Goal: Task Accomplishment & Management: Use online tool/utility

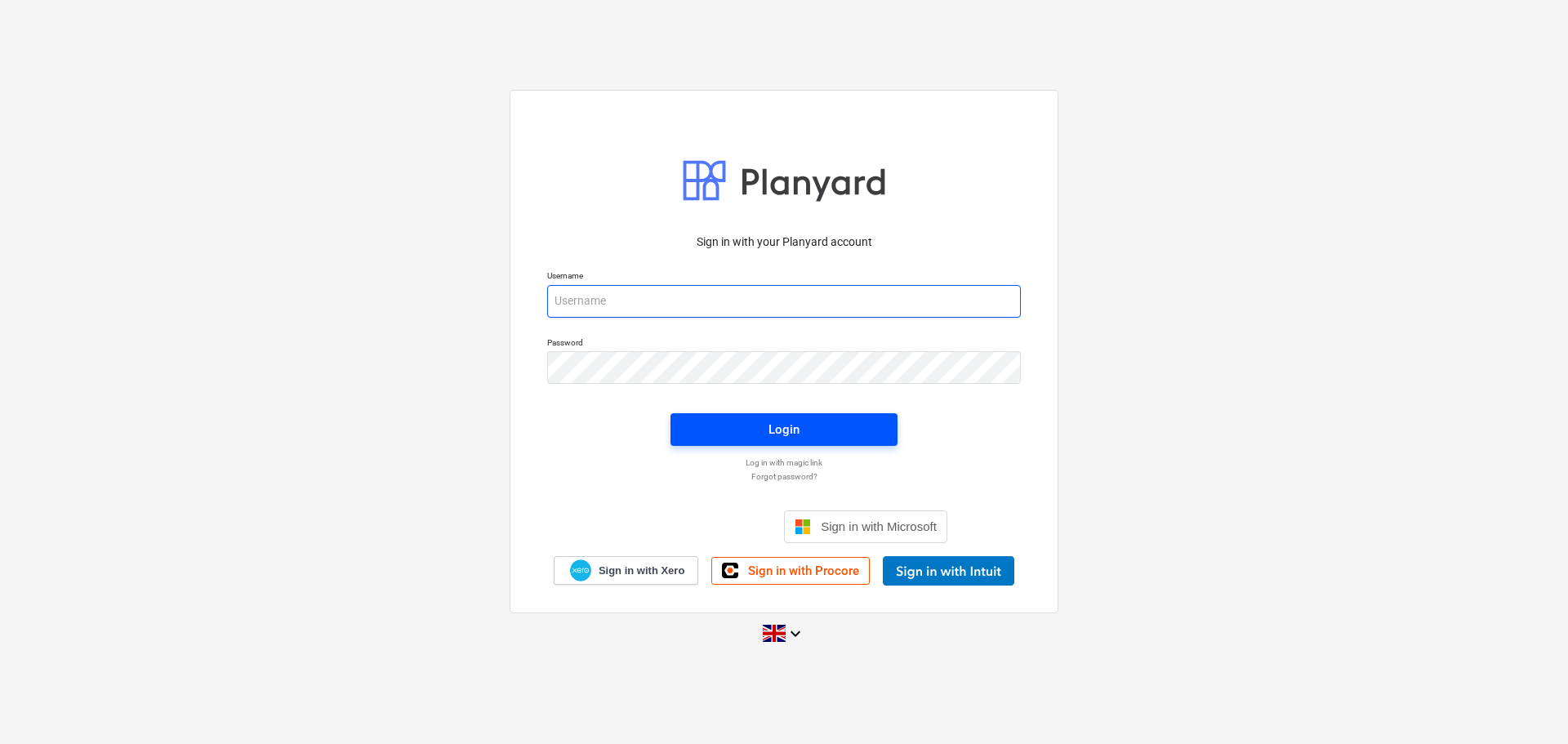
type input "[PERSON_NAME][EMAIL_ADDRESS][DOMAIN_NAME]"
click at [795, 430] on div "Login" at bounding box center [783, 429] width 31 height 21
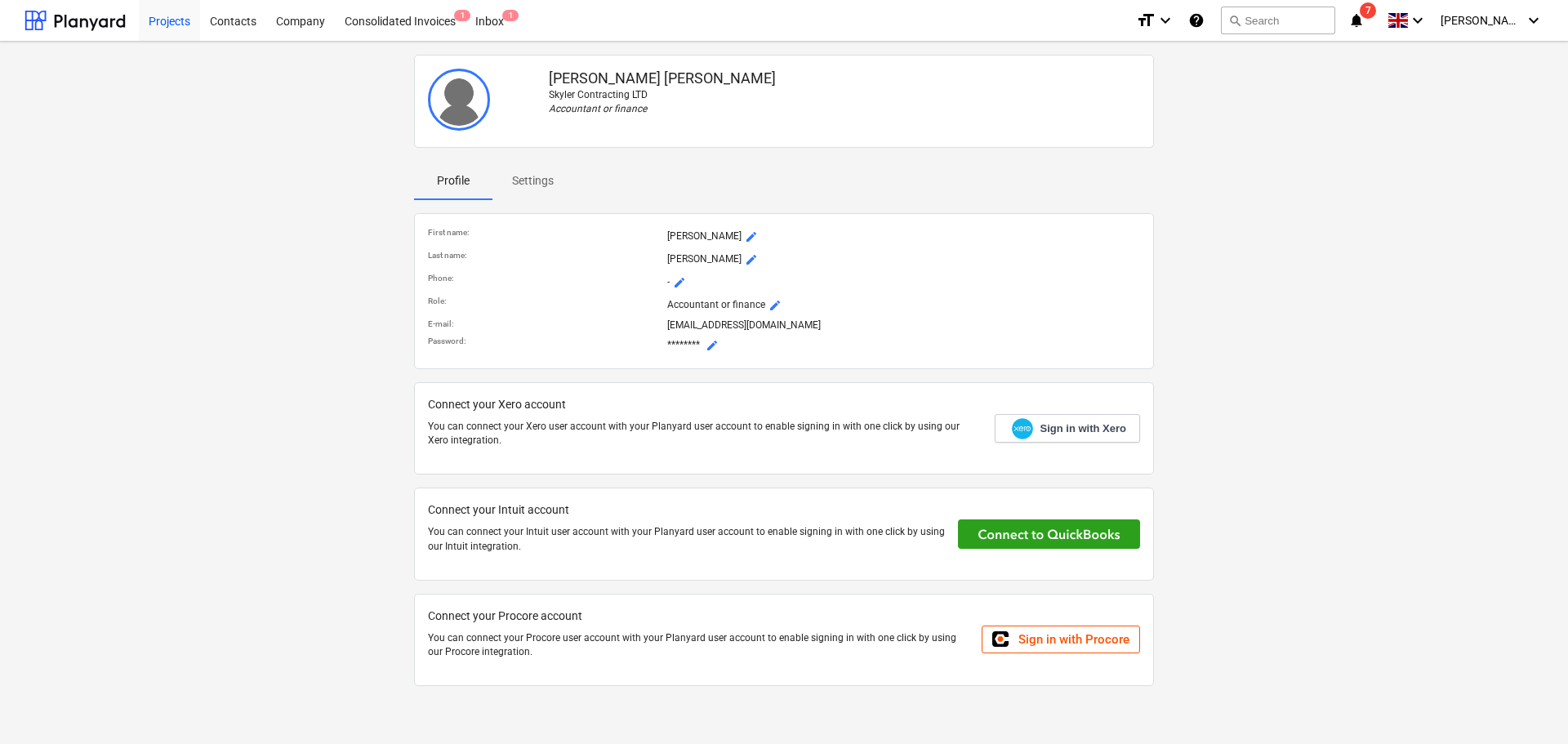
click at [175, 20] on div "Projects" at bounding box center [169, 20] width 61 height 42
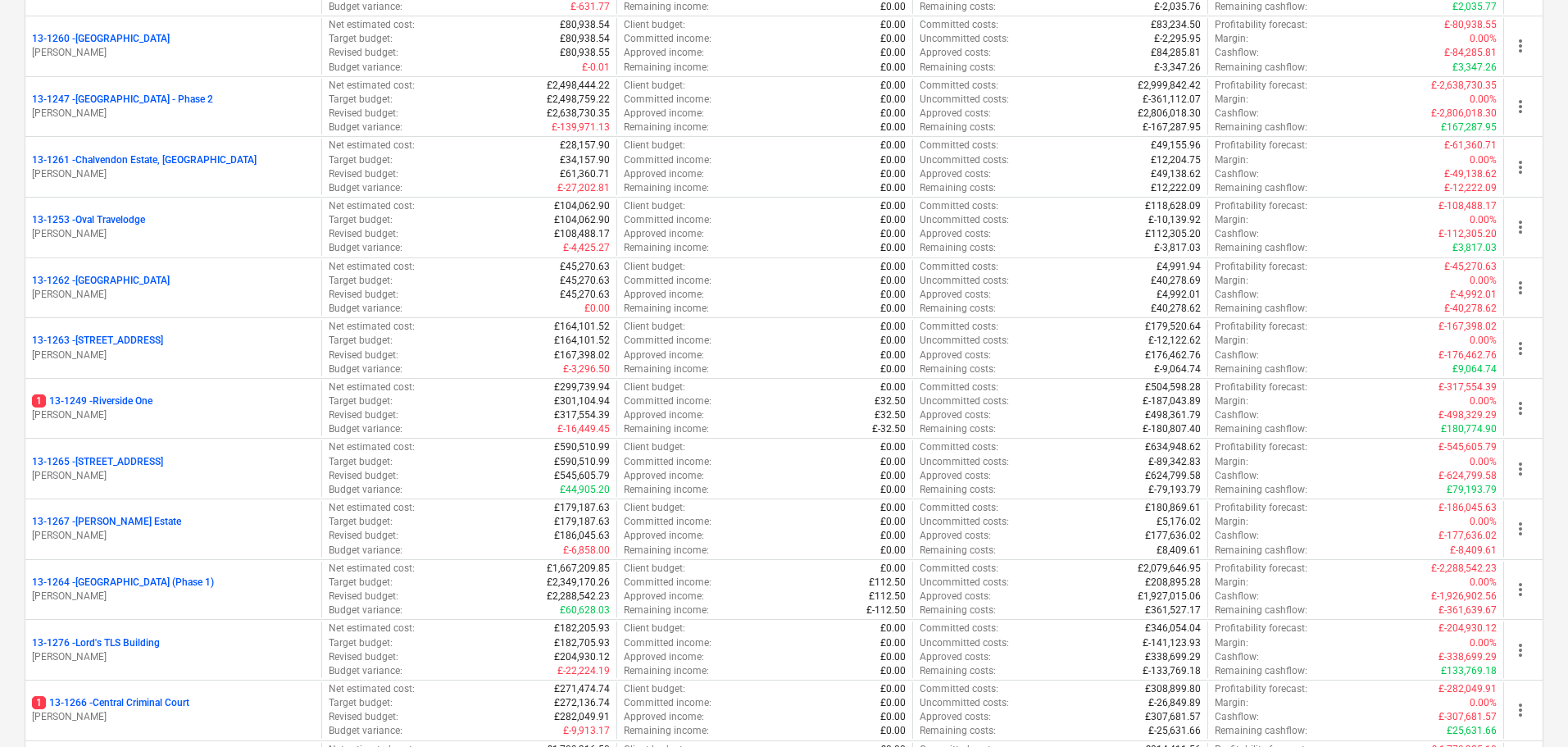
scroll to position [1230, 0]
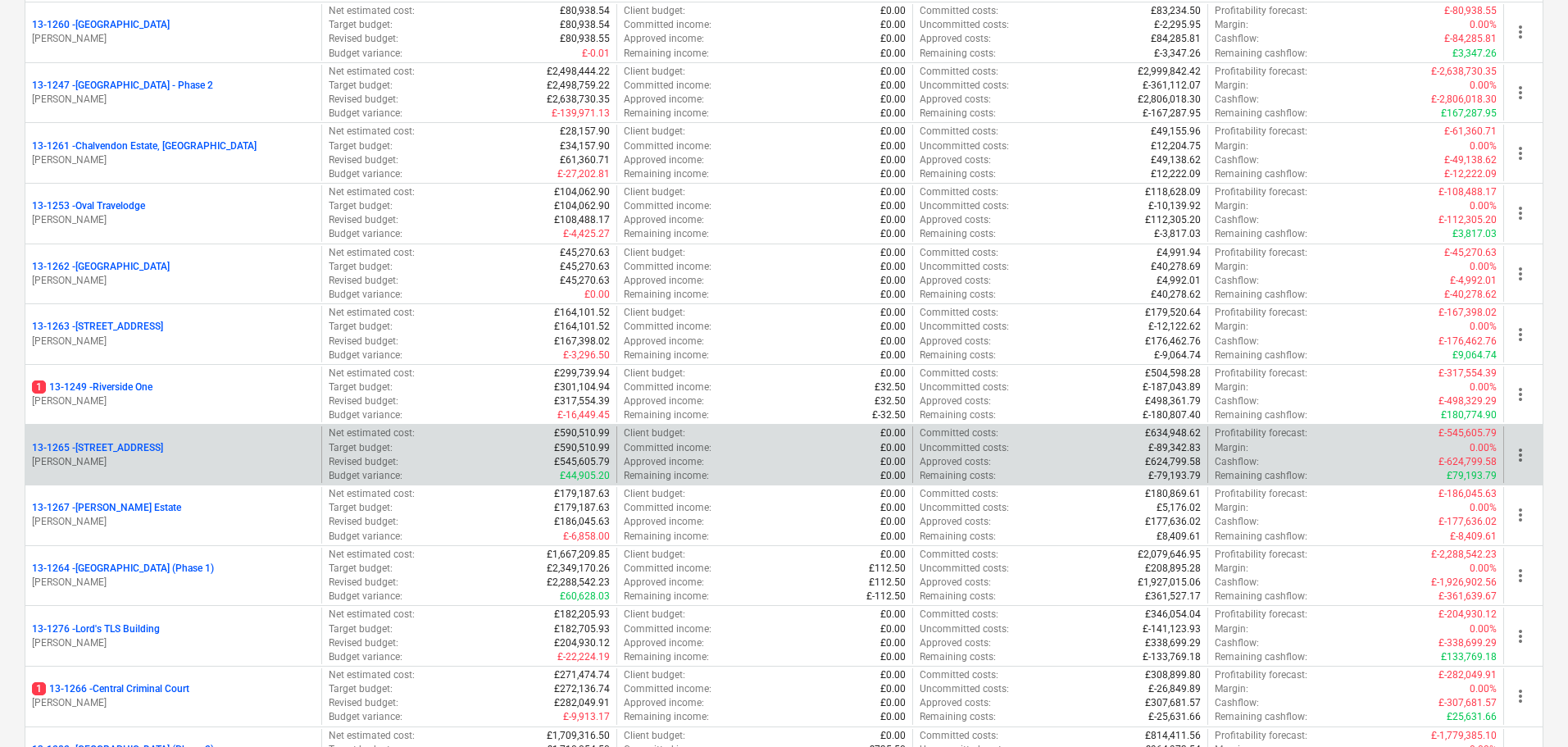
click at [138, 449] on p "13-1265 - [STREET_ADDRESS]" at bounding box center [97, 448] width 132 height 14
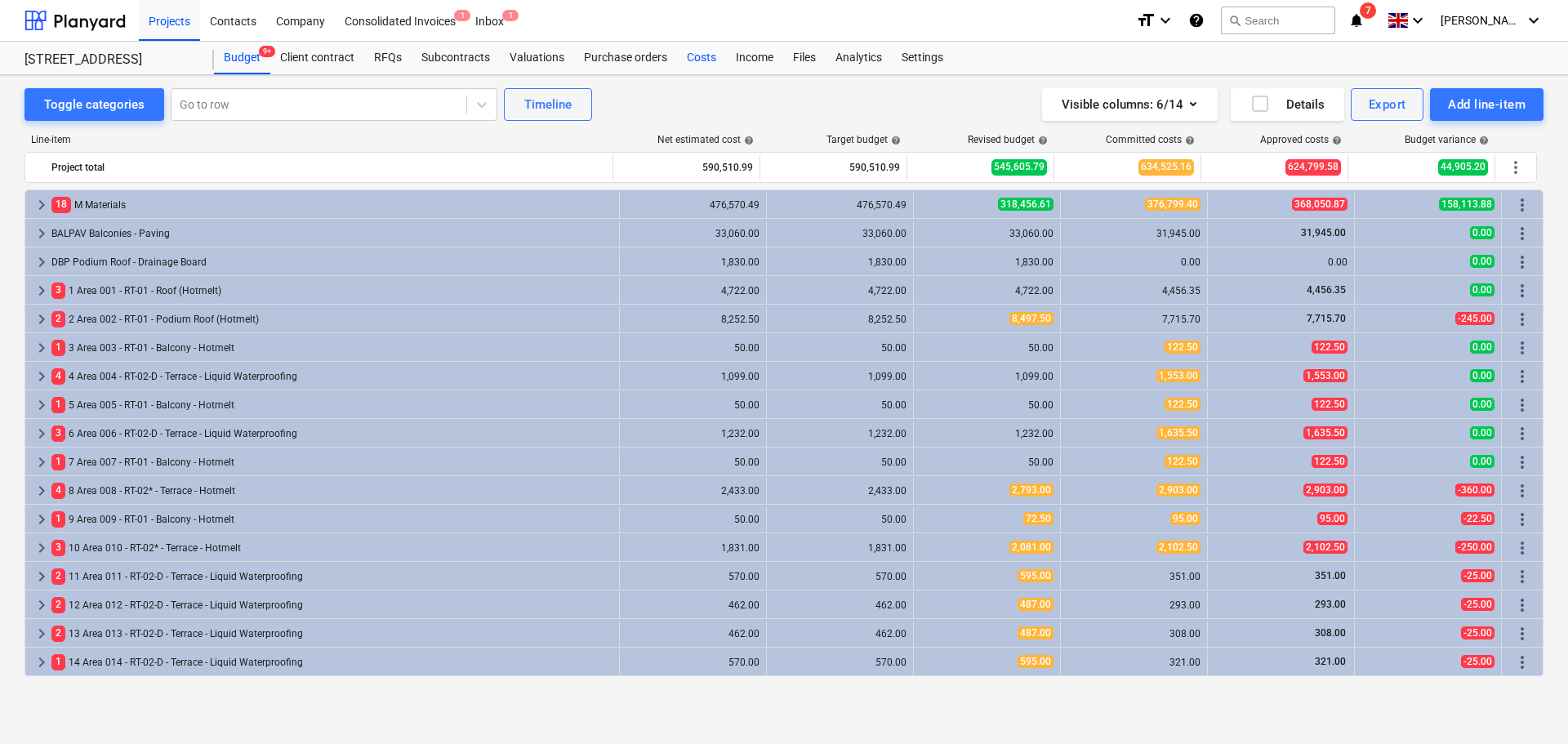
click at [709, 52] on div "Costs" at bounding box center [701, 58] width 49 height 33
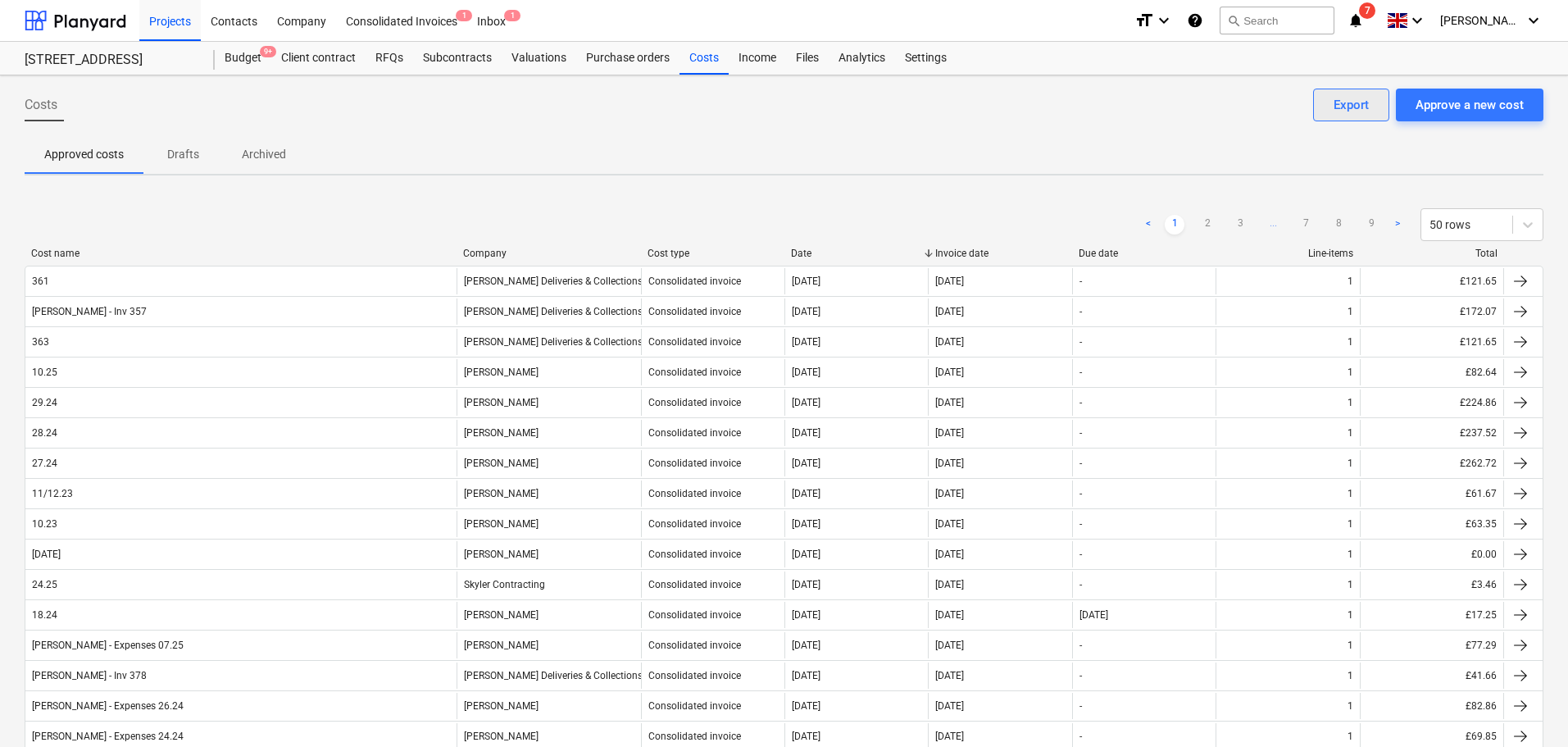
click at [1366, 97] on div "Export" at bounding box center [1351, 104] width 35 height 21
click at [1441, 249] on div "Total" at bounding box center [1432, 253] width 132 height 12
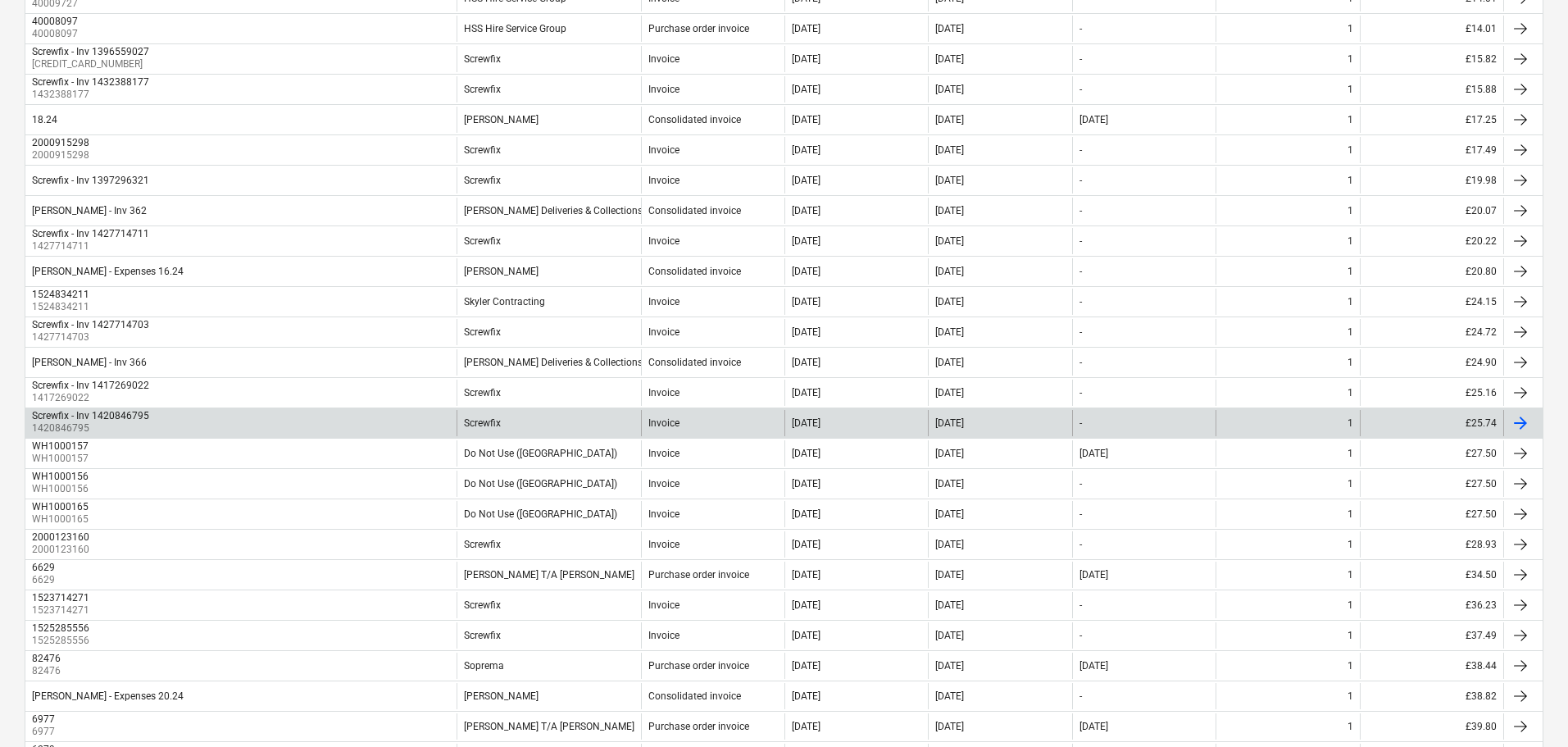
scroll to position [1128, 0]
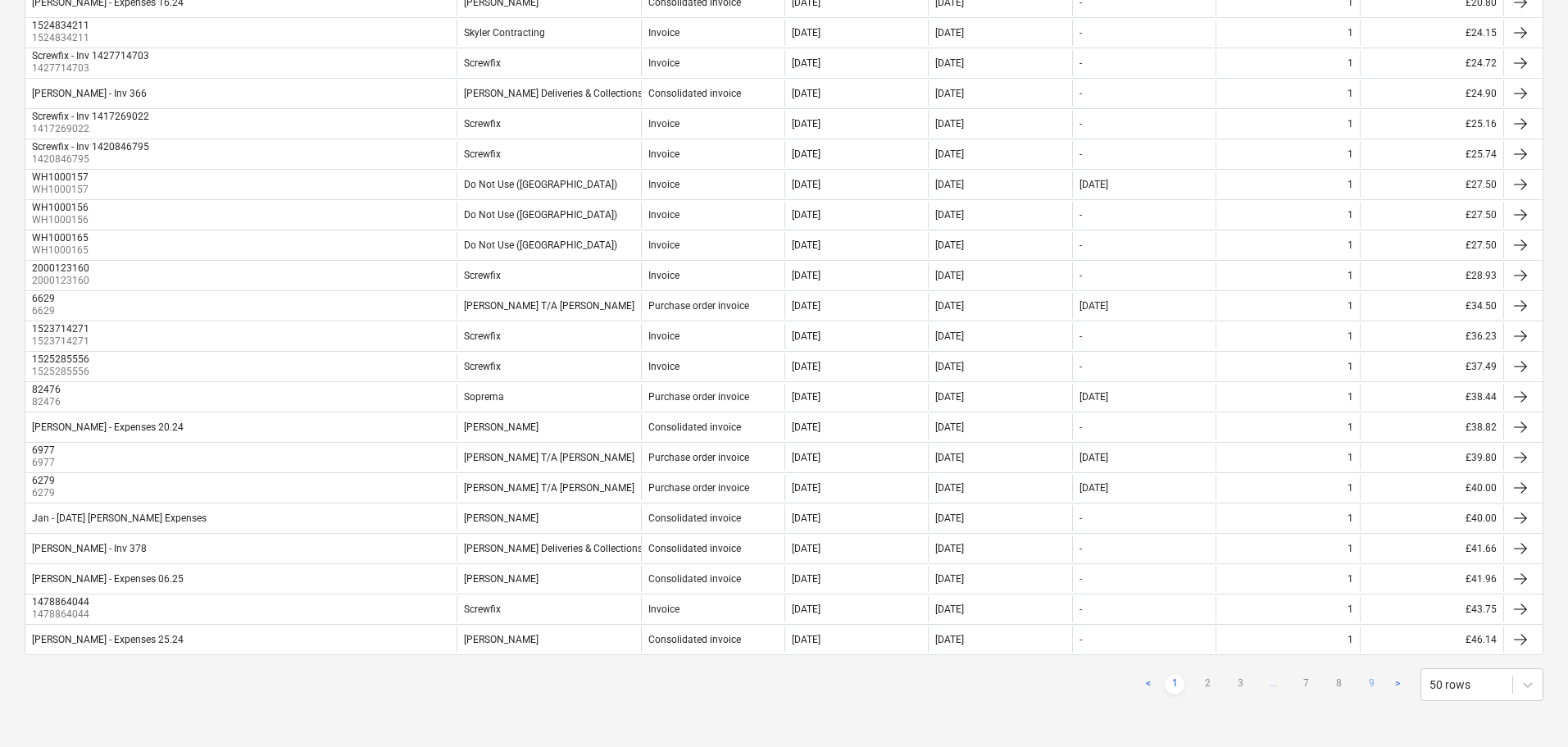
click at [1371, 683] on link "9" at bounding box center [1371, 684] width 19 height 19
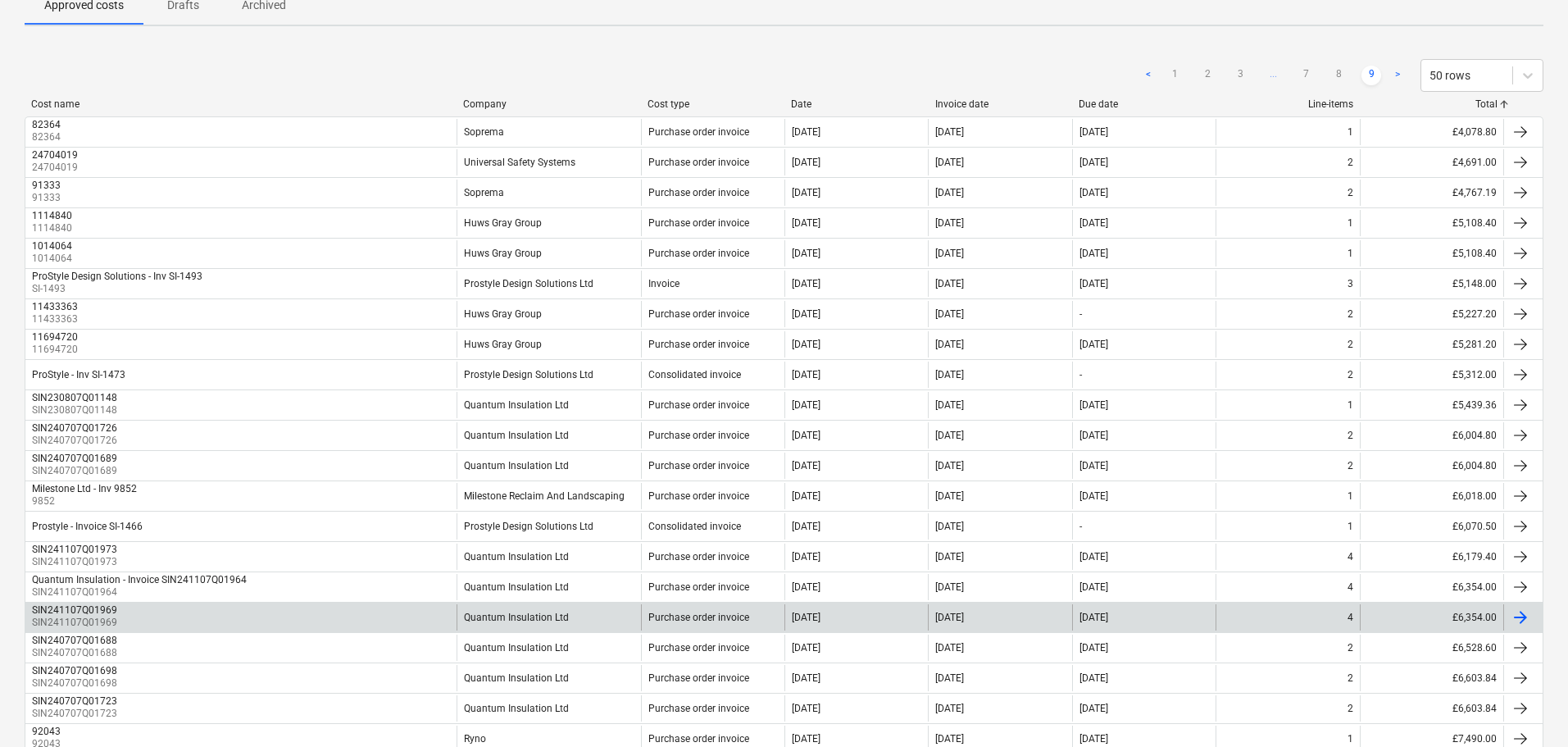
scroll to position [0, 0]
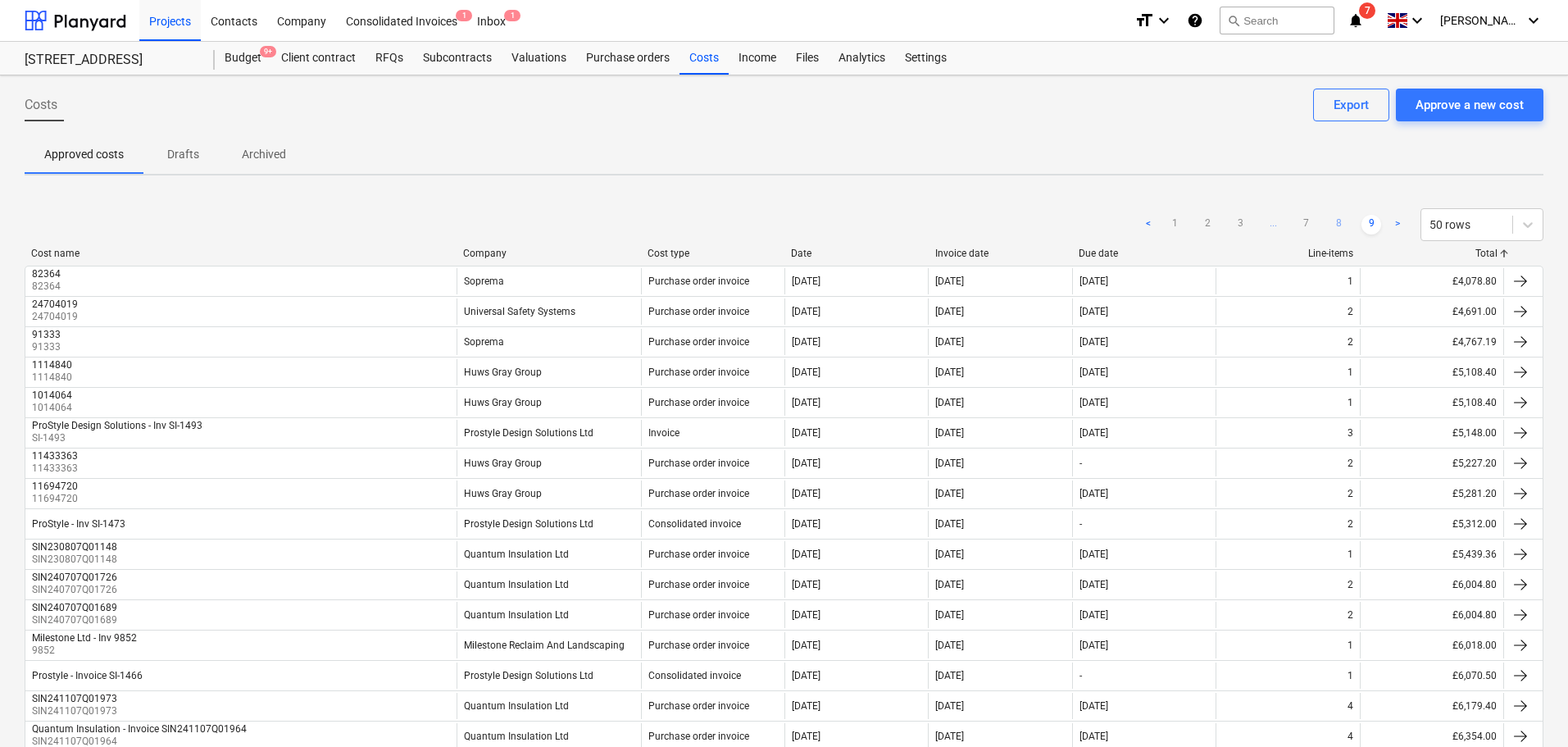
click at [1330, 223] on link "8" at bounding box center [1338, 224] width 19 height 19
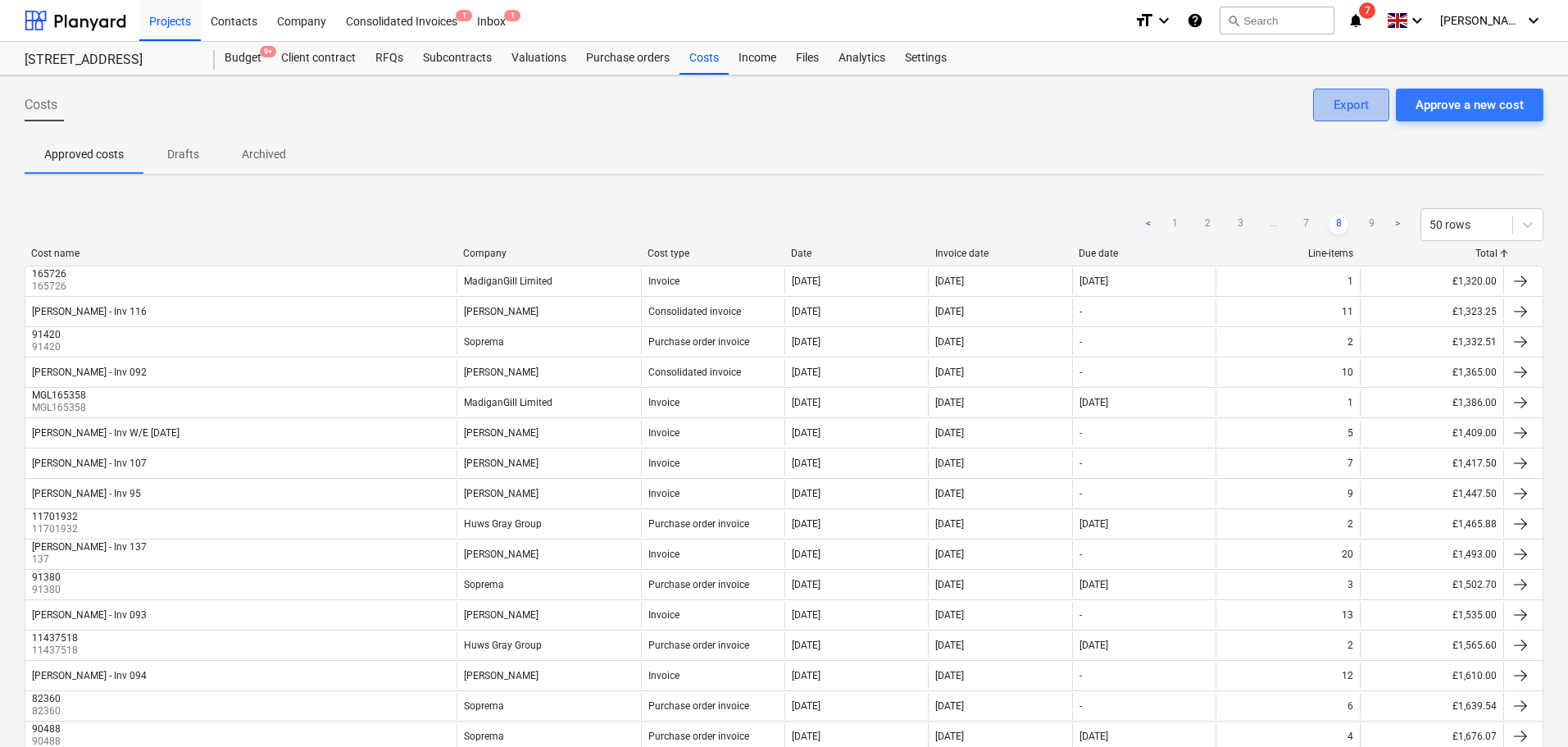
click at [1341, 106] on div "Export" at bounding box center [1351, 104] width 35 height 21
